Goal: Check status: Check status

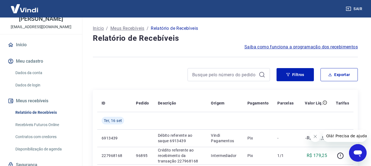
scroll to position [55, 0]
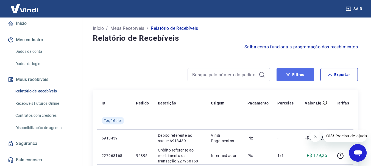
click at [293, 73] on button "Filtros" at bounding box center [294, 74] width 37 height 13
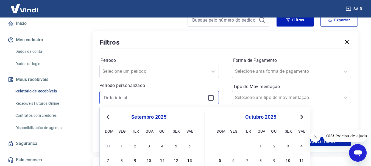
click at [119, 95] on input at bounding box center [154, 98] width 101 height 8
click at [119, 95] on input "09" at bounding box center [154, 98] width 101 height 8
type input "[DATE]"
click at [113, 98] on input "[DATE]" at bounding box center [154, 98] width 101 height 8
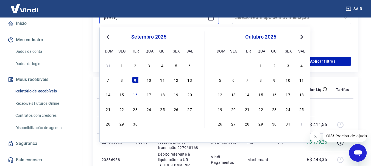
scroll to position [137, 0]
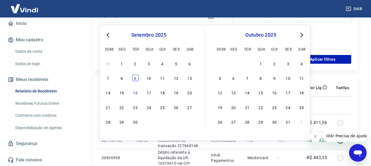
click at [134, 77] on div "9" at bounding box center [135, 78] width 7 height 7
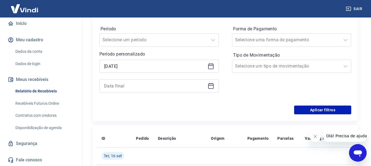
scroll to position [82, 0]
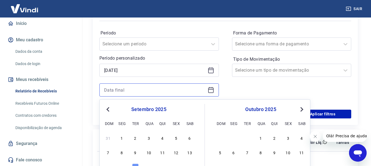
click at [125, 87] on input at bounding box center [154, 90] width 101 height 8
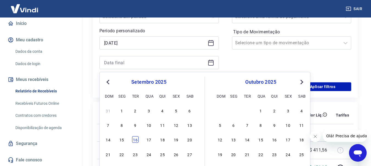
click at [136, 140] on div "16" at bounding box center [135, 140] width 7 height 7
type input "[DATE]"
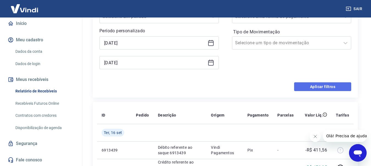
click at [324, 88] on button "Aplicar filtros" at bounding box center [322, 87] width 57 height 9
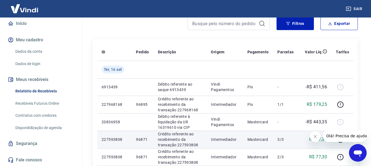
scroll to position [55, 0]
